Goal: Navigation & Orientation: Find specific page/section

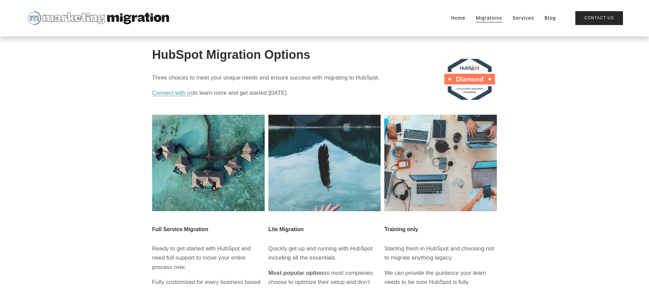
click at [520, 18] on link "Services" at bounding box center [524, 17] width 22 height 9
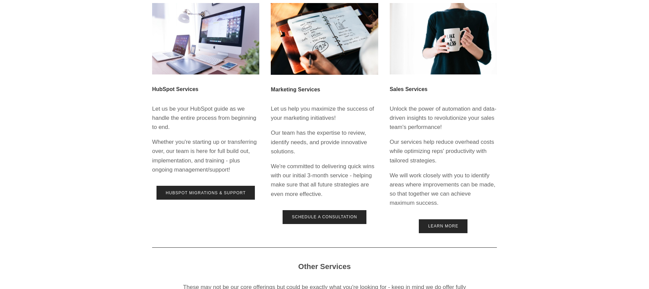
scroll to position [112, 0]
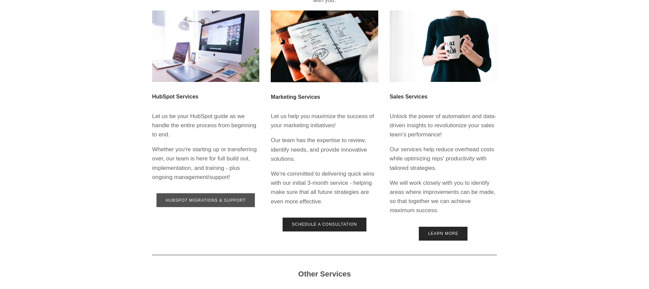
click at [236, 198] on link "HubSpot Migrations & Support" at bounding box center [206, 200] width 98 height 14
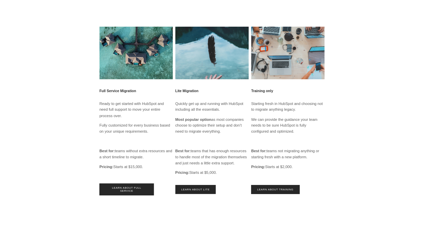
scroll to position [132, 0]
